Goal: Information Seeking & Learning: Learn about a topic

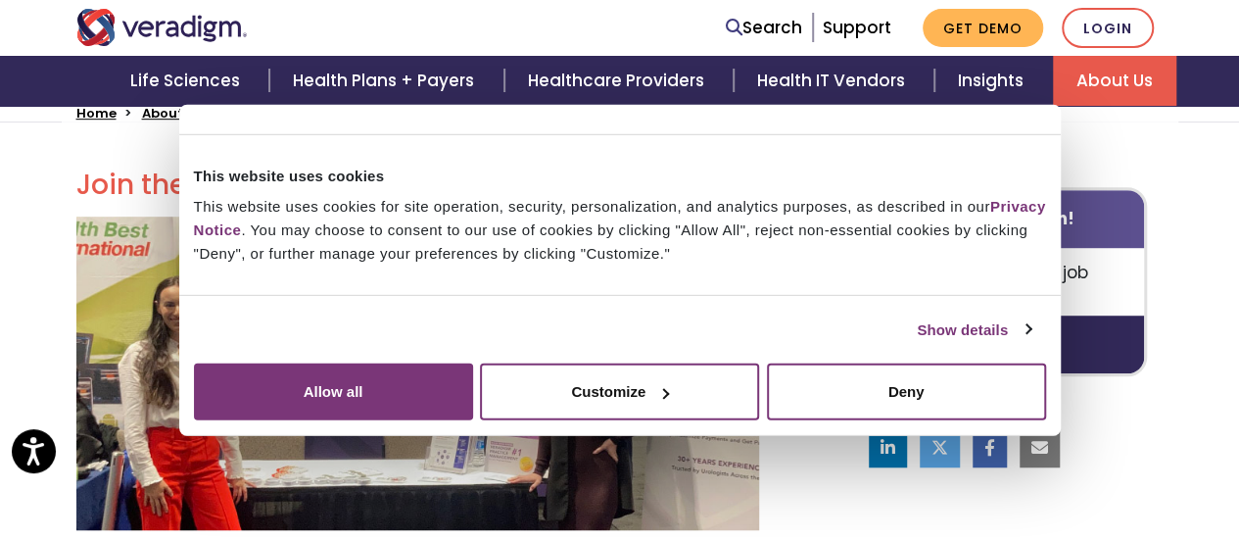
scroll to position [506, 0]
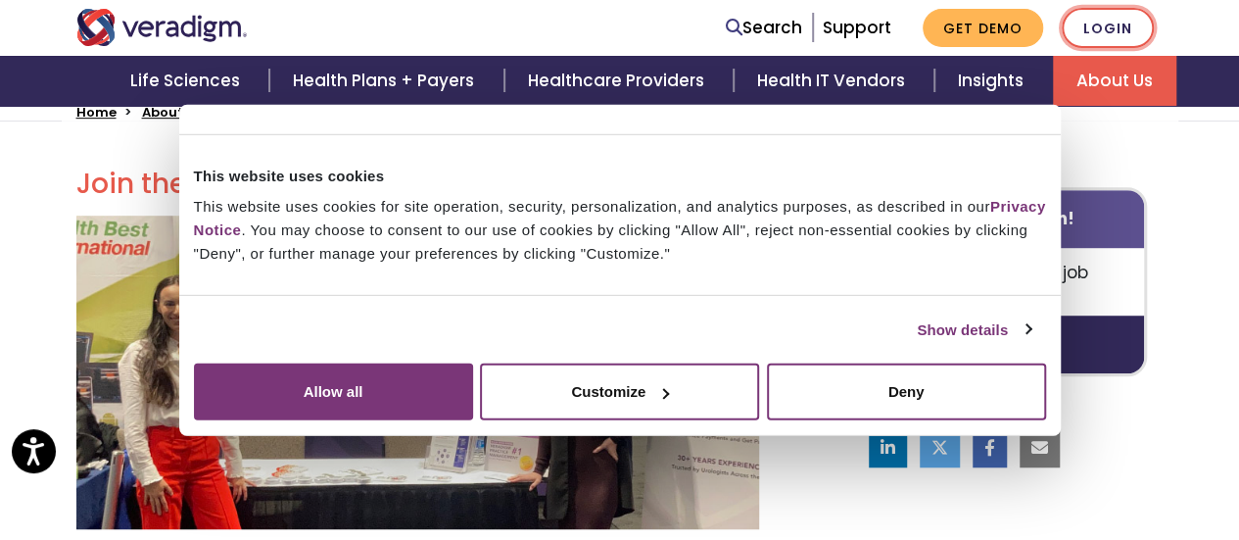
click at [1115, 24] on link "Login" at bounding box center [1108, 28] width 92 height 40
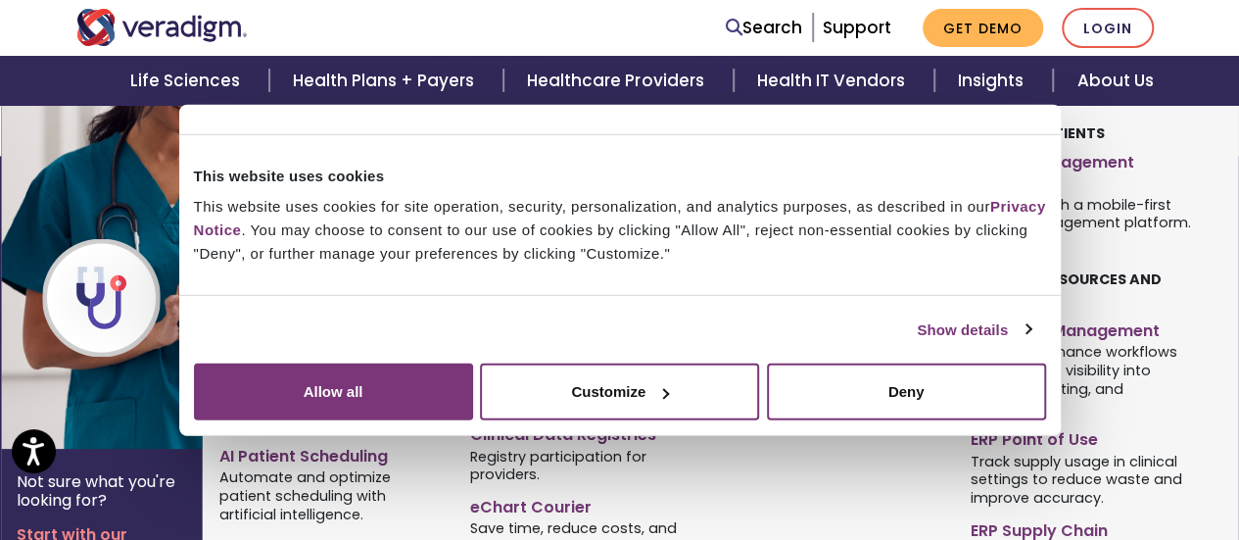
scroll to position [1441, 0]
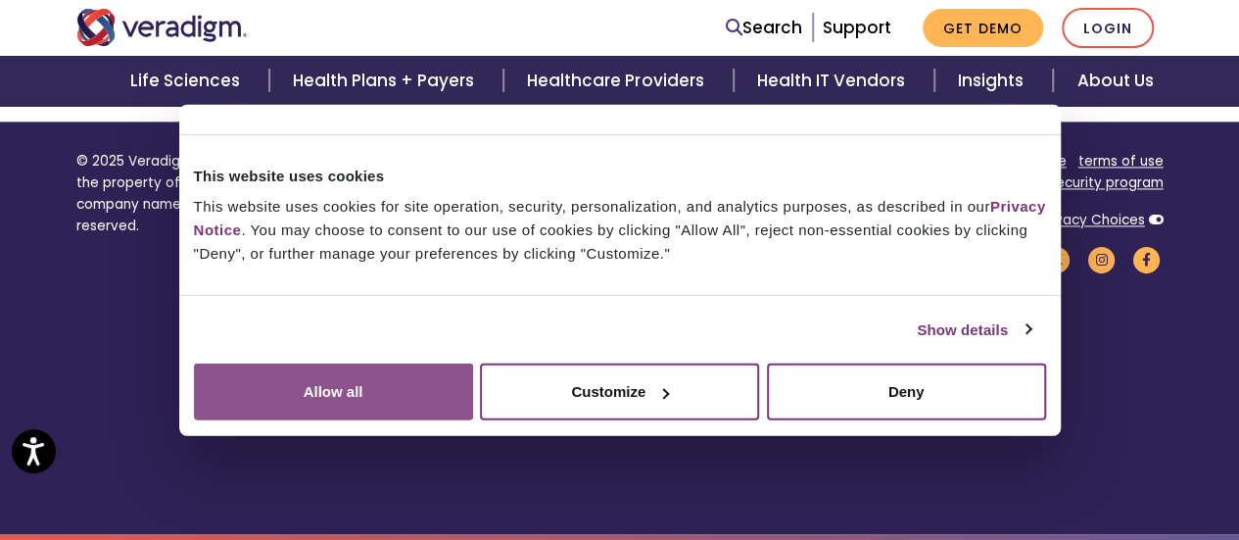
click at [473, 363] on button "Allow all" at bounding box center [333, 391] width 279 height 57
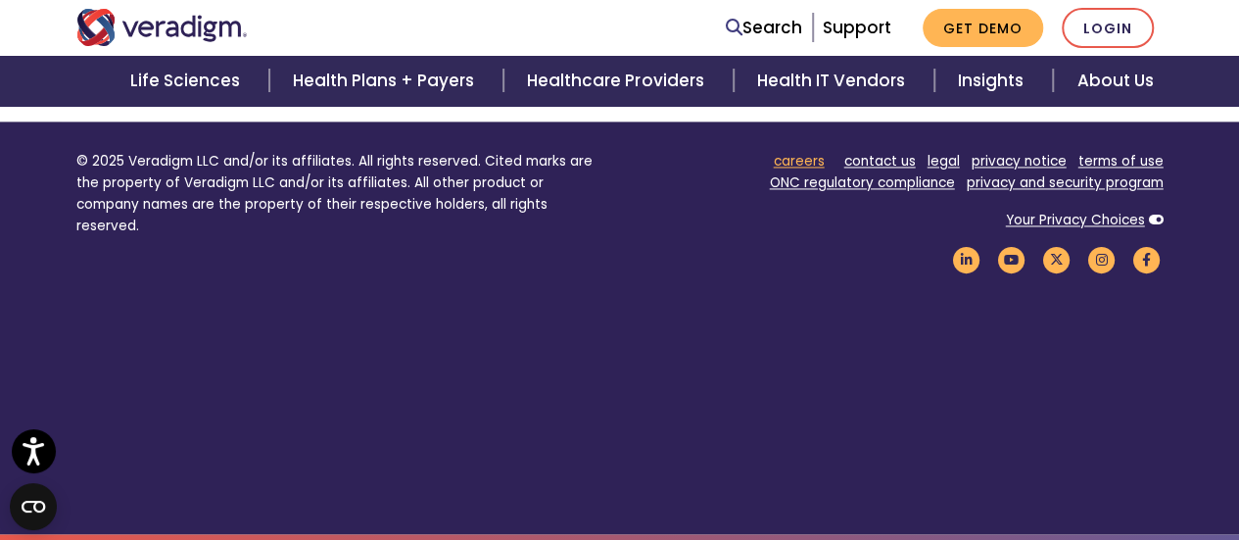
click at [807, 160] on link "careers" at bounding box center [799, 161] width 51 height 19
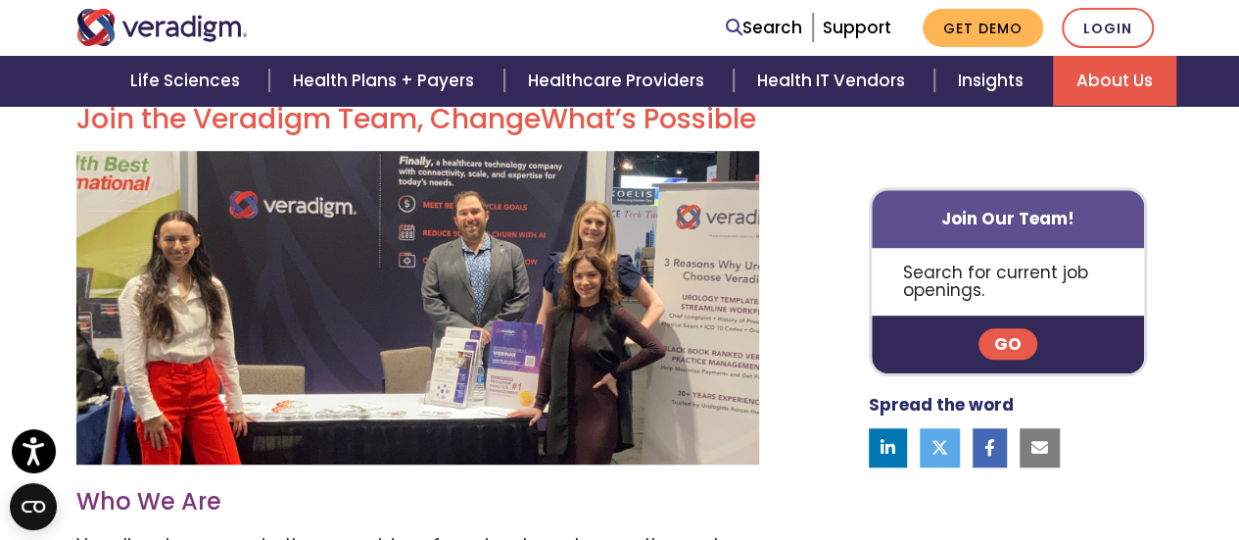
scroll to position [574, 0]
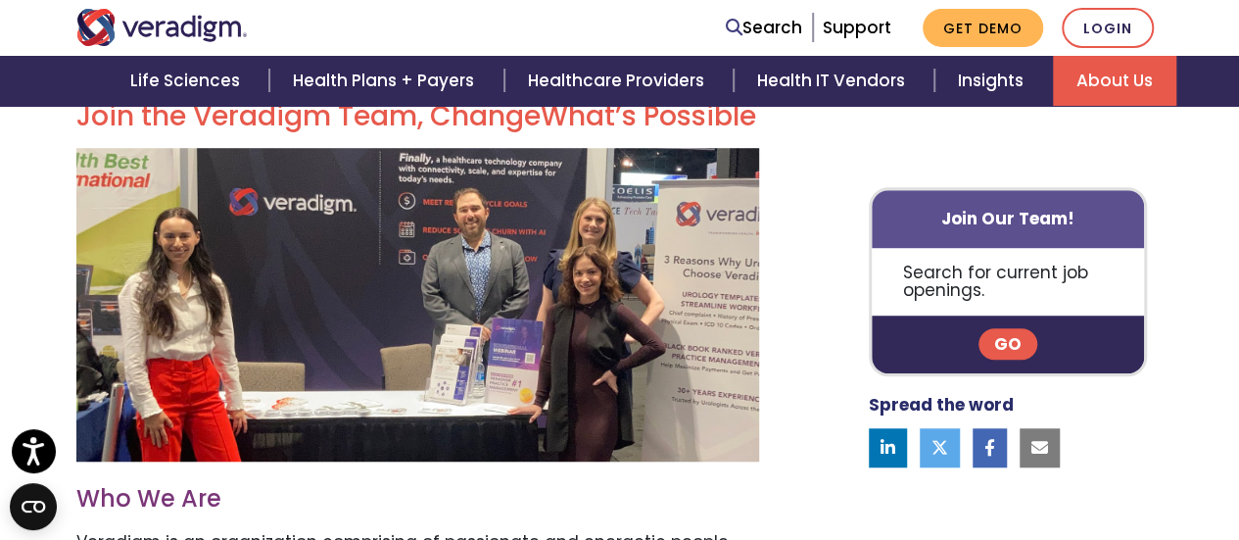
click at [1011, 344] on link "Go" at bounding box center [1008, 344] width 59 height 31
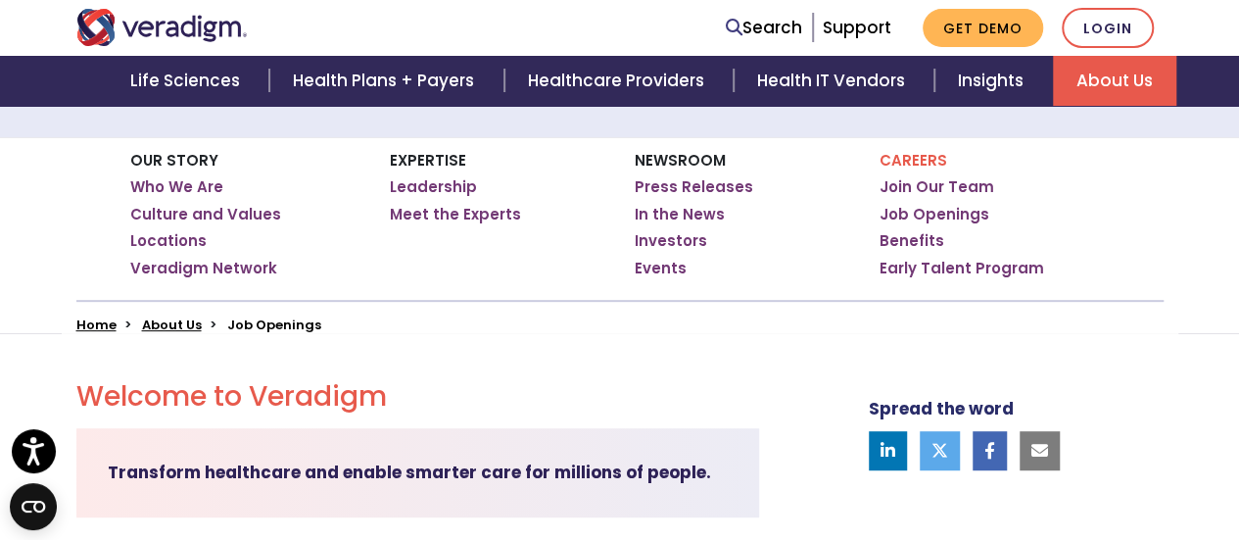
scroll to position [293, 0]
click at [957, 213] on link "Job Openings" at bounding box center [935, 216] width 110 height 20
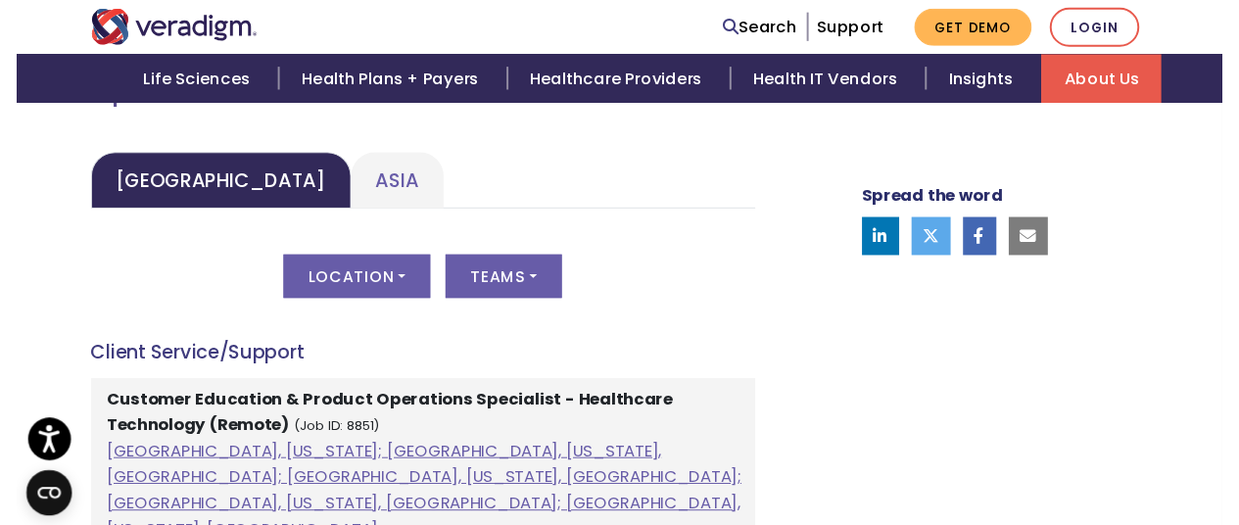
scroll to position [961, 0]
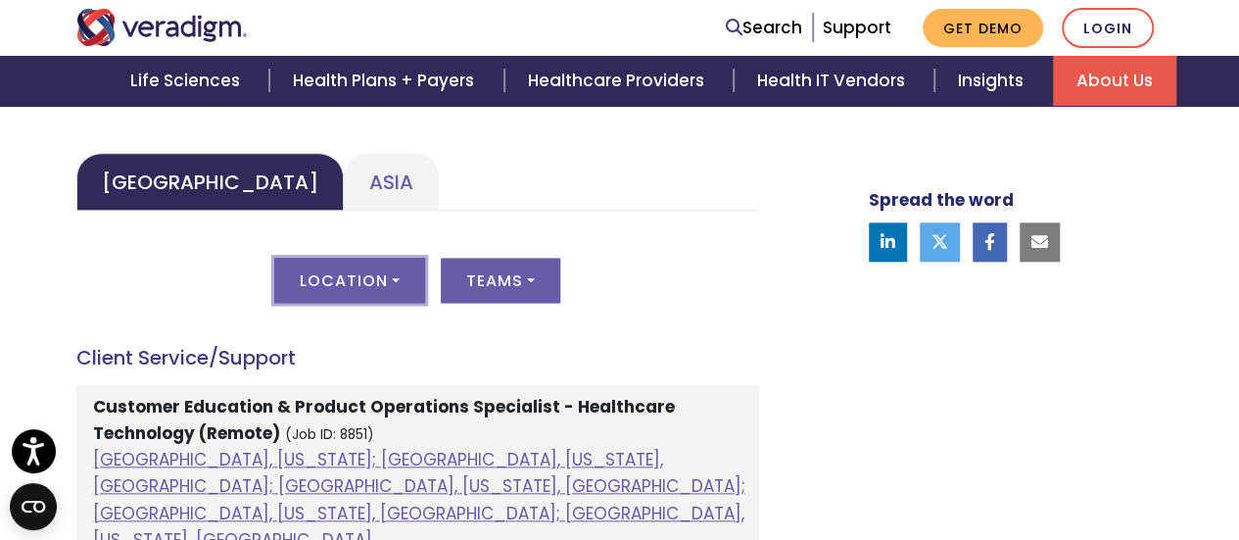
click at [359, 269] on button "Location" at bounding box center [349, 280] width 151 height 45
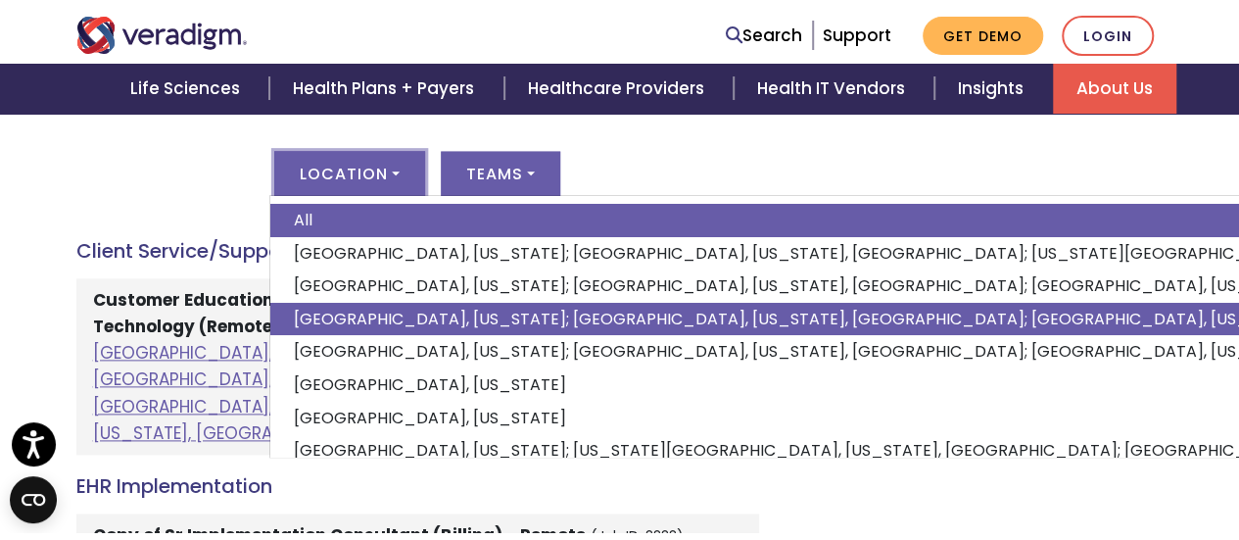
scroll to position [1077, 0]
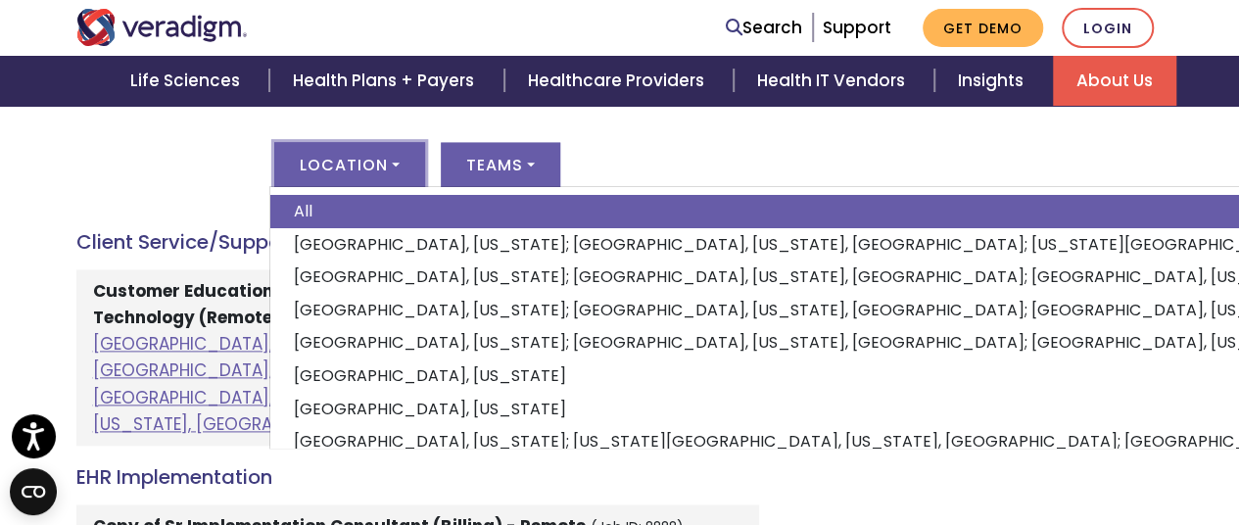
click at [233, 185] on div "Location All Albuquerque, New Mexico; Dallas, Texas, United States; Kansas City…" at bounding box center [417, 176] width 683 height 69
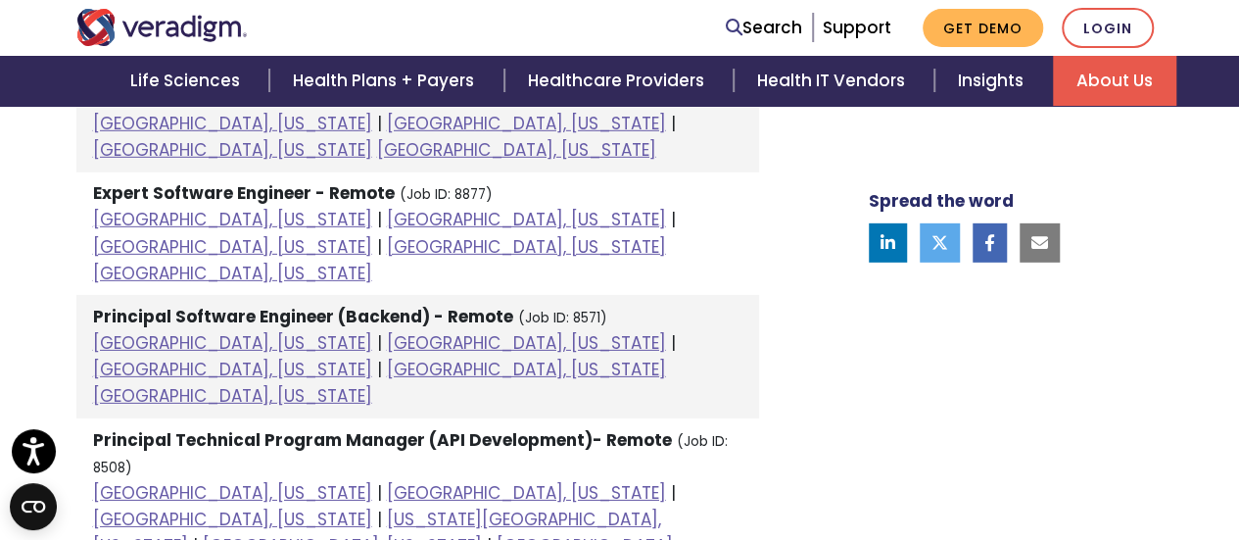
scroll to position [2911, 0]
